Goal: Task Accomplishment & Management: Manage account settings

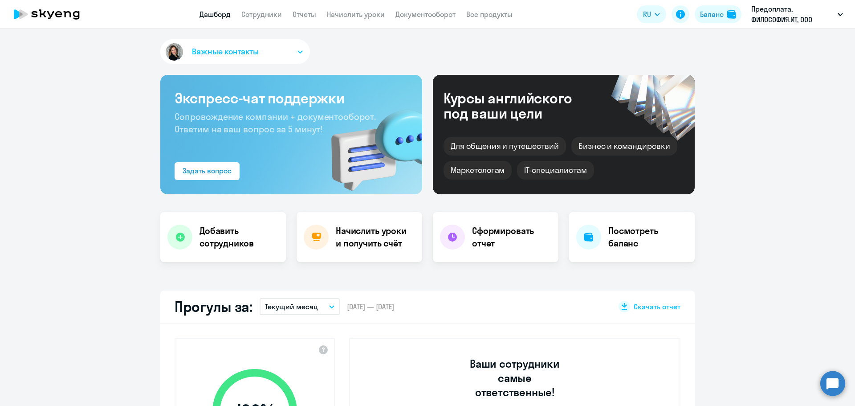
select select "30"
click at [774, 18] on p "Предоплата, ФИЛОСОФИЯ.ИТ, ООО" at bounding box center [793, 14] width 83 height 21
click at [838, 13] on button "Предоплата, ФИЛОСОФИЯ.ИТ, ООО" at bounding box center [797, 14] width 101 height 21
click at [813, 9] on p "Предоплата, ФИЛОСОФИЯ.ИТ, ООО" at bounding box center [793, 14] width 83 height 21
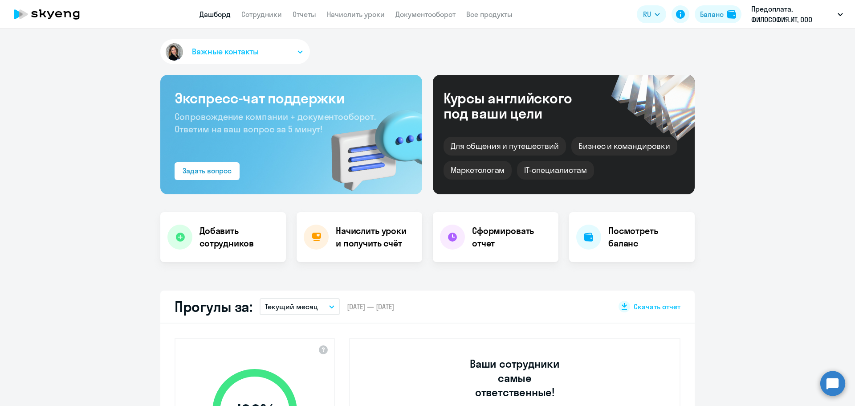
click at [806, 14] on p "Предоплата, ФИЛОСОФИЯ.ИТ, ООО" at bounding box center [793, 14] width 83 height 21
select select "30"
click at [765, 38] on li "Предоплата, ООО «ЭйТи Консалтинг»" at bounding box center [778, 41] width 139 height 22
select select "30"
click at [258, 14] on link "Сотрудники" at bounding box center [261, 14] width 41 height 9
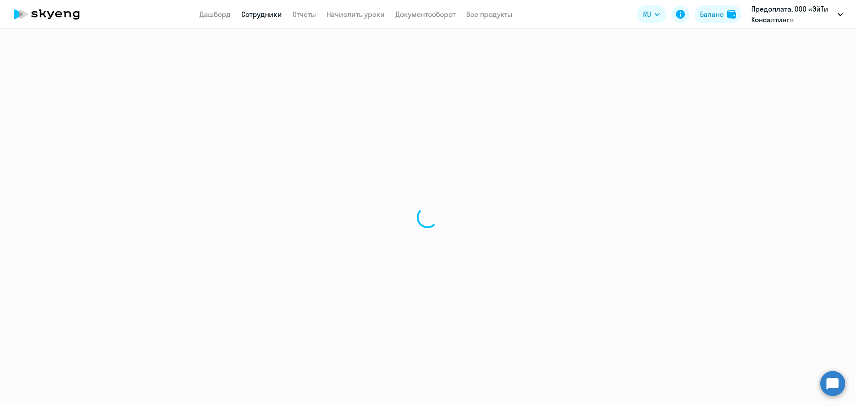
select select "30"
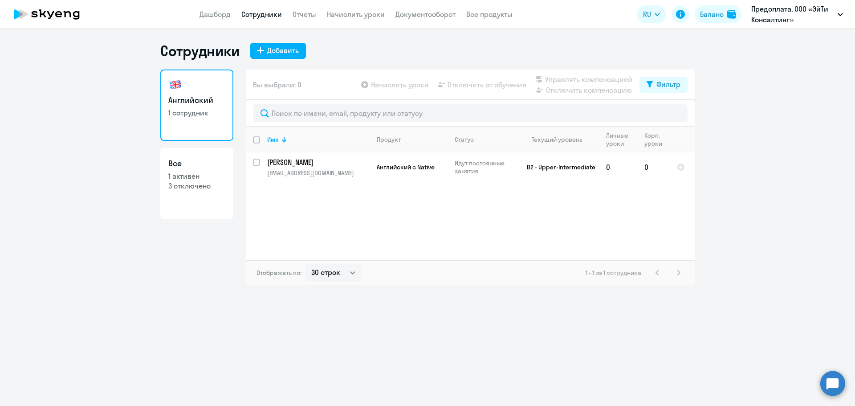
click at [181, 187] on p "3 отключено" at bounding box center [196, 186] width 57 height 10
select select "30"
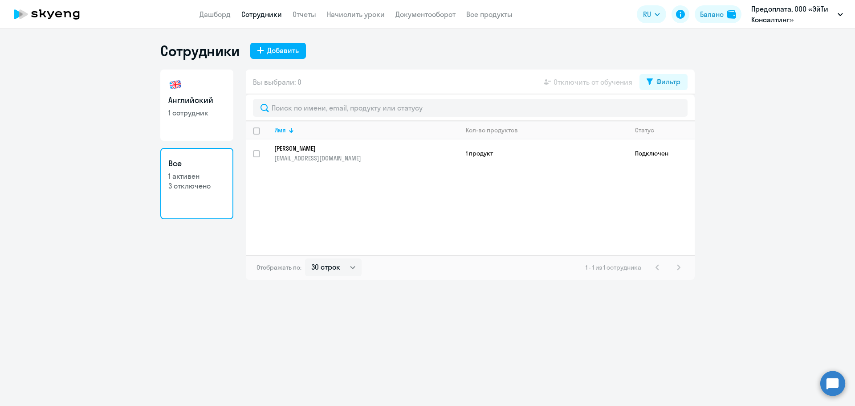
click at [553, 80] on app-table-action-button "Отключить от обучения" at bounding box center [587, 82] width 90 height 11
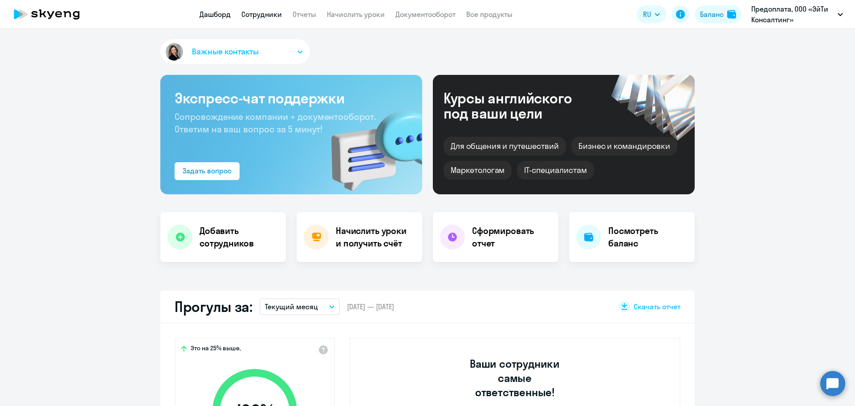
click at [262, 15] on link "Сотрудники" at bounding box center [261, 14] width 41 height 9
select select "30"
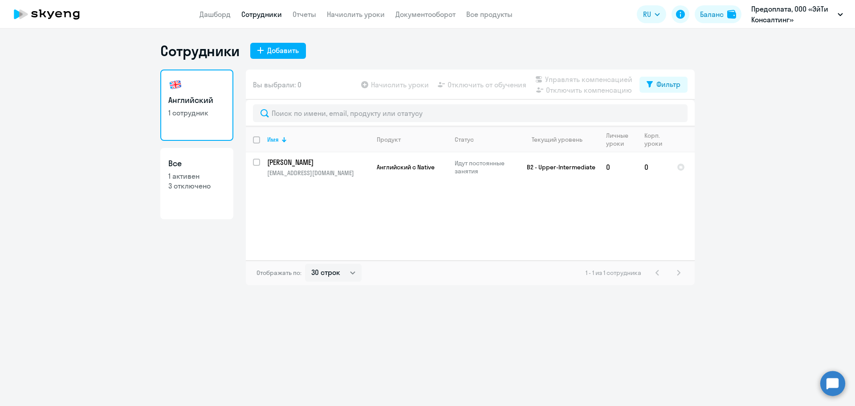
drag, startPoint x: 186, startPoint y: 179, endPoint x: 192, endPoint y: 179, distance: 5.8
click at [186, 179] on p "1 активен" at bounding box center [196, 176] width 57 height 10
select select "30"
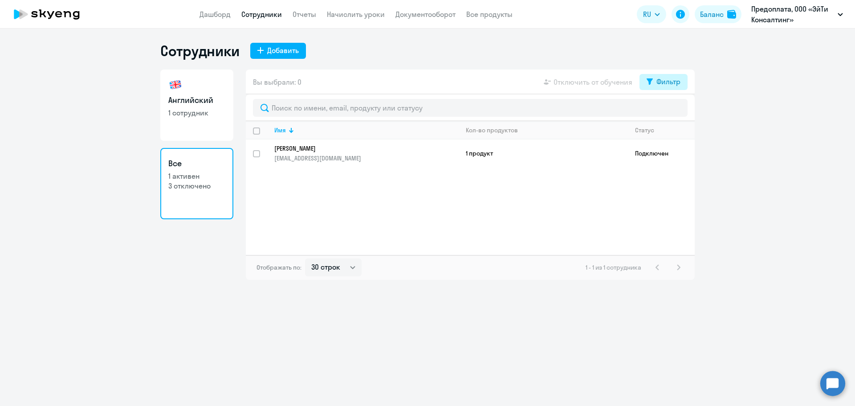
click at [671, 84] on div "Фильтр" at bounding box center [669, 81] width 24 height 11
click at [672, 111] on span at bounding box center [673, 110] width 15 height 9
click at [666, 111] on input "checkbox" at bounding box center [665, 110] width 0 height 0
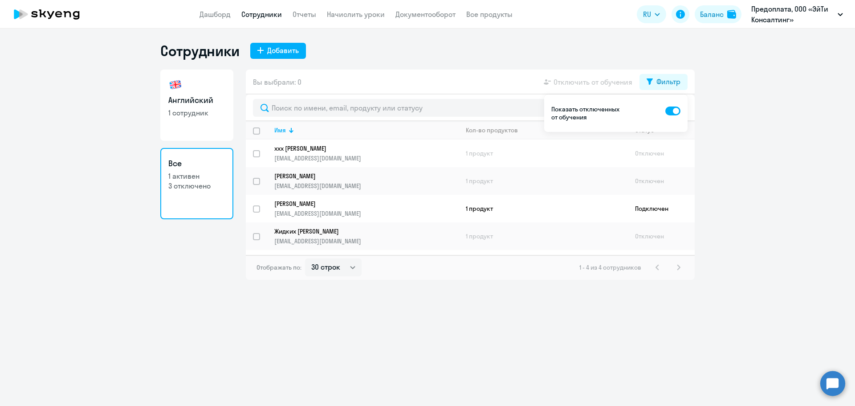
drag, startPoint x: 670, startPoint y: 110, endPoint x: 508, endPoint y: 114, distance: 162.2
click at [670, 110] on span at bounding box center [673, 110] width 15 height 9
click at [666, 110] on input "checkbox" at bounding box center [665, 110] width 0 height 0
checkbox input "false"
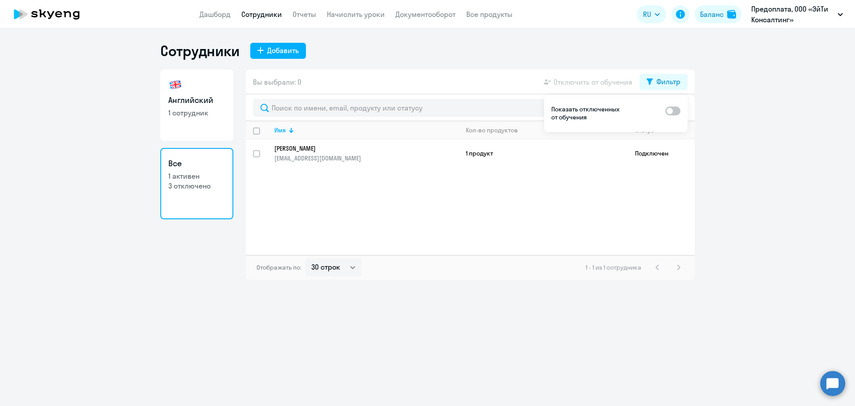
click at [376, 50] on div "Сотрудники Добавить" at bounding box center [427, 51] width 535 height 18
click at [748, 179] on ng-component "Сотрудники Добавить Английский 1 сотрудник Все 1 активен 3 отключено Вы выбрали…" at bounding box center [427, 161] width 855 height 238
click at [669, 82] on div "Фильтр" at bounding box center [669, 81] width 24 height 11
click at [432, 17] on link "Документооборот" at bounding box center [426, 14] width 60 height 9
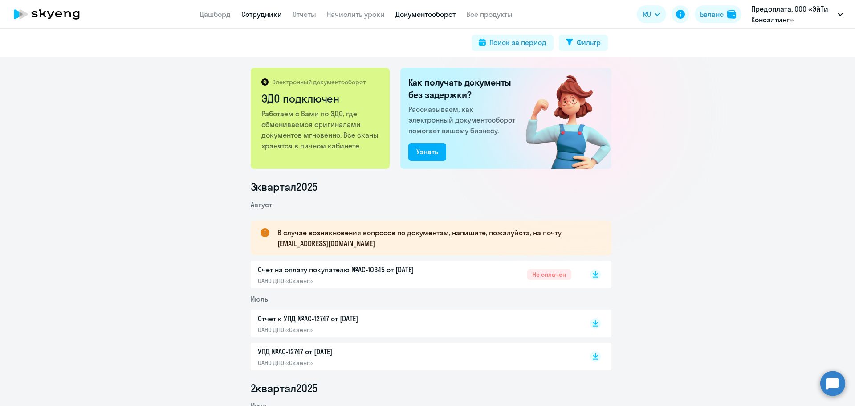
click at [251, 18] on link "Сотрудники" at bounding box center [261, 14] width 41 height 9
select select "30"
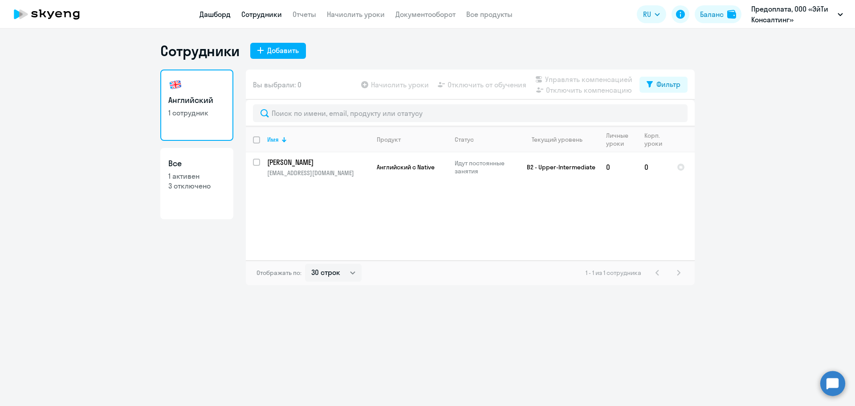
click at [215, 18] on link "Дашборд" at bounding box center [215, 14] width 31 height 9
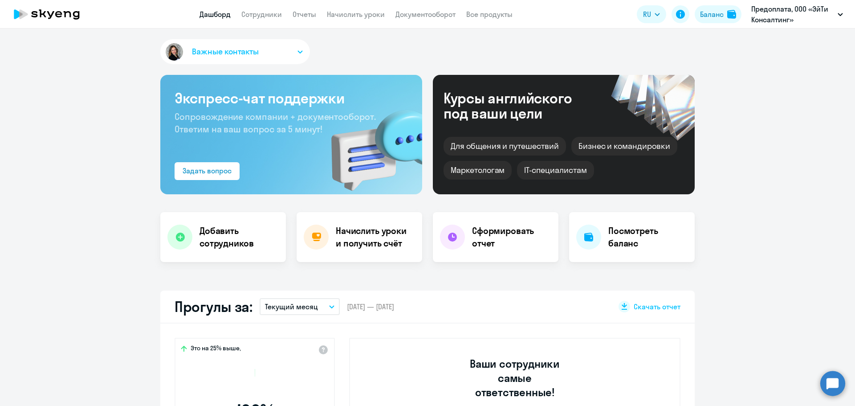
click at [304, 20] on app-header "Дашборд Сотрудники Отчеты Начислить уроки Документооборот Все продукты Дашборд …" at bounding box center [427, 14] width 855 height 29
click at [305, 16] on link "Отчеты" at bounding box center [305, 14] width 24 height 9
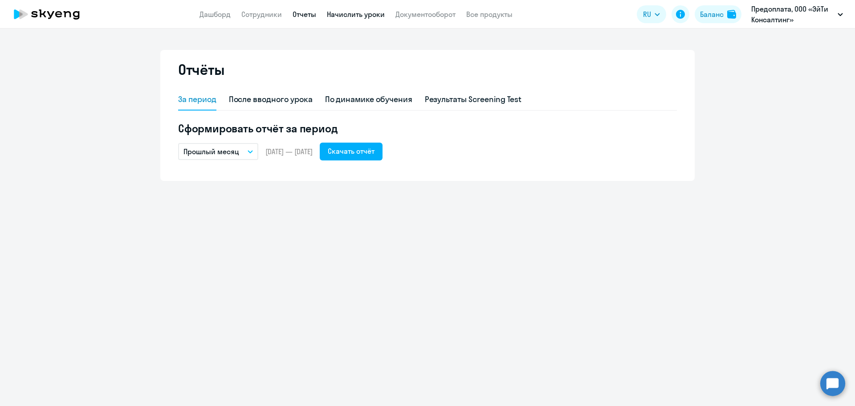
click at [351, 16] on link "Начислить уроки" at bounding box center [356, 14] width 58 height 9
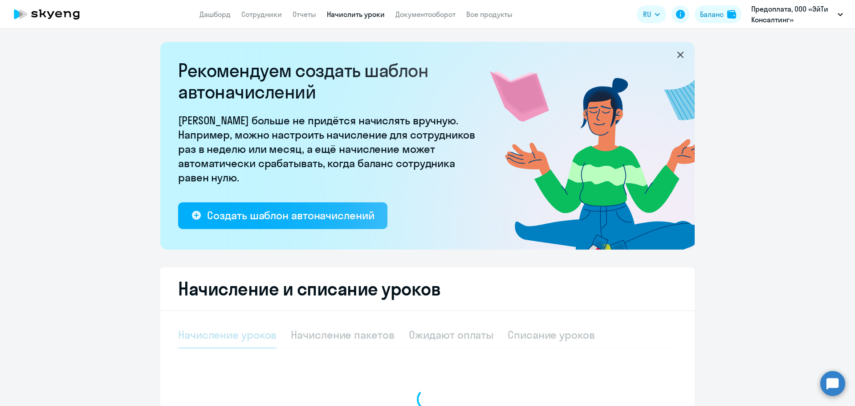
select select "10"
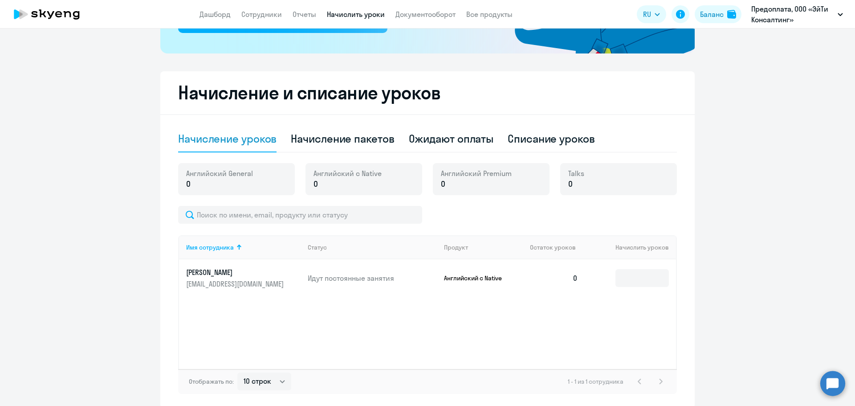
scroll to position [223, 0]
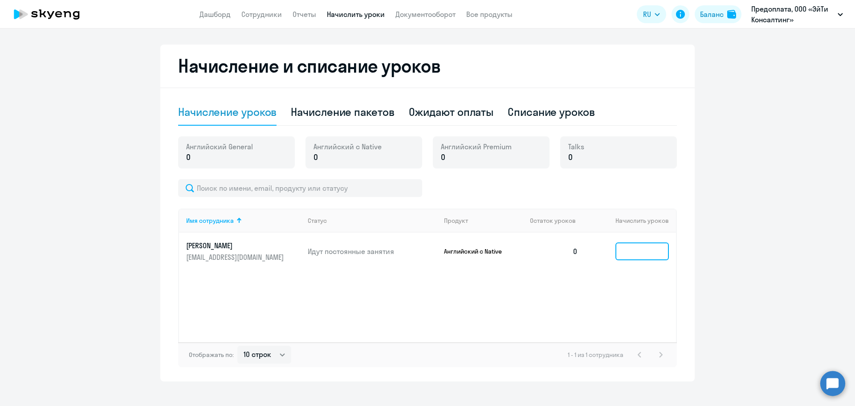
click at [630, 254] on input at bounding box center [642, 251] width 53 height 18
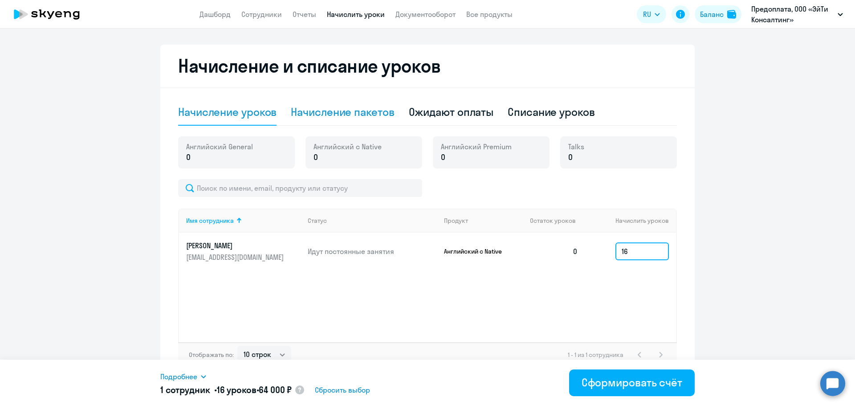
type input "16"
click at [317, 110] on div "Начисление пакетов" at bounding box center [342, 112] width 103 height 14
select select "10"
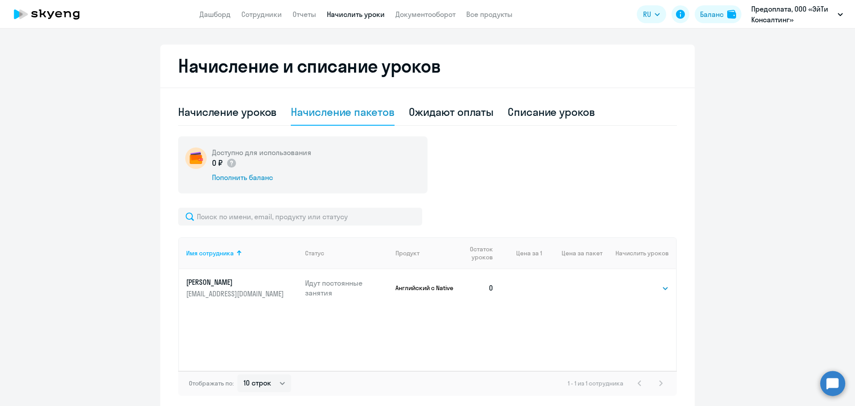
scroll to position [262, 0]
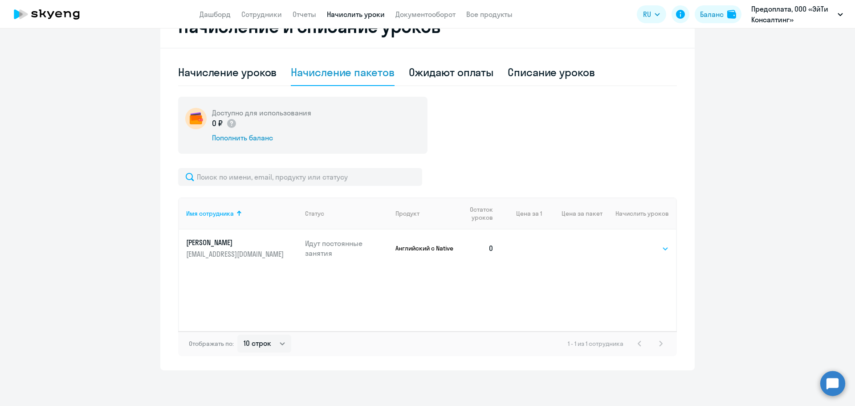
click at [650, 247] on select "Выбрать 4 8 16 32 64 96 128" at bounding box center [651, 248] width 37 height 11
select select "16"
click at [633, 243] on select "Выбрать 4 8 16 32 64 96 128" at bounding box center [651, 248] width 37 height 11
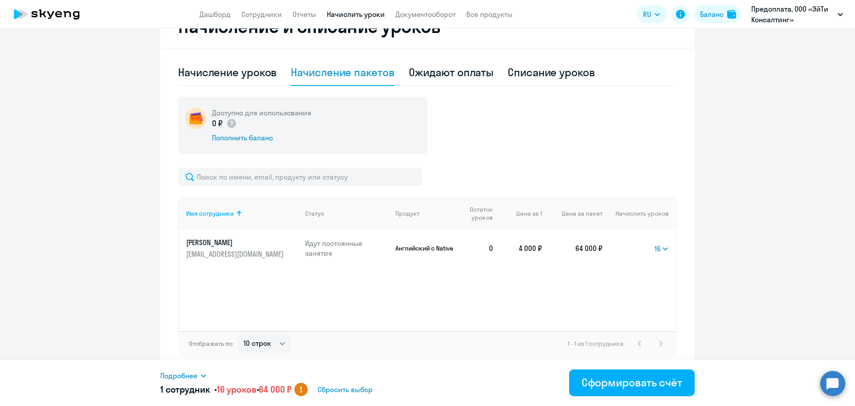
click at [220, 70] on div "Начисление уроков" at bounding box center [227, 72] width 98 height 14
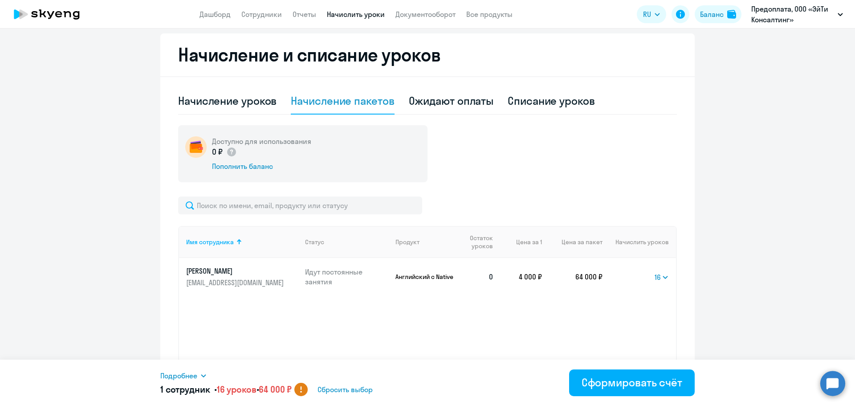
select select "10"
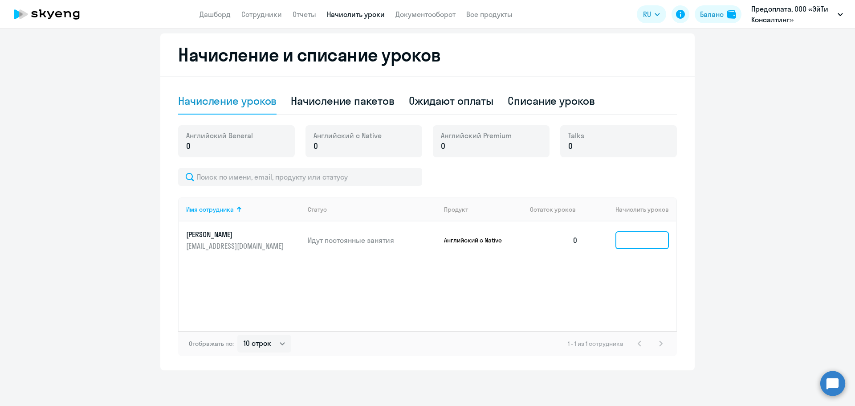
click at [633, 239] on input at bounding box center [642, 240] width 53 height 18
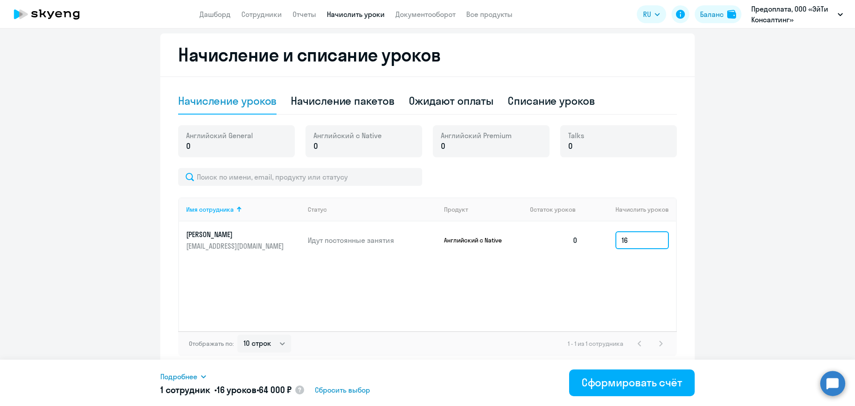
type input "1"
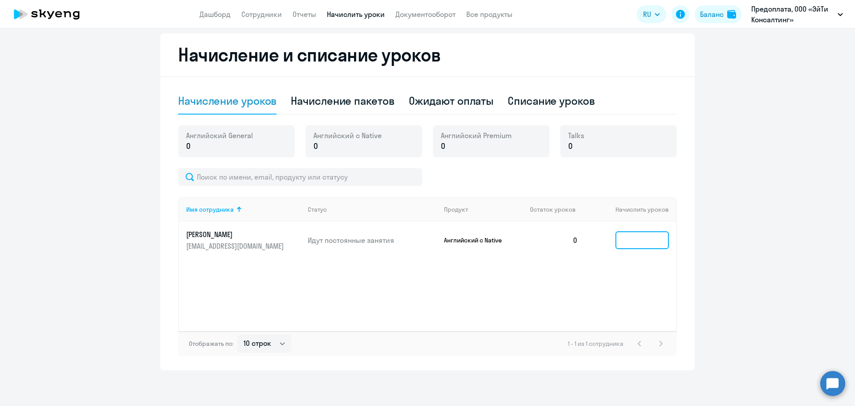
type input "8"
